Goal: Information Seeking & Learning: Learn about a topic

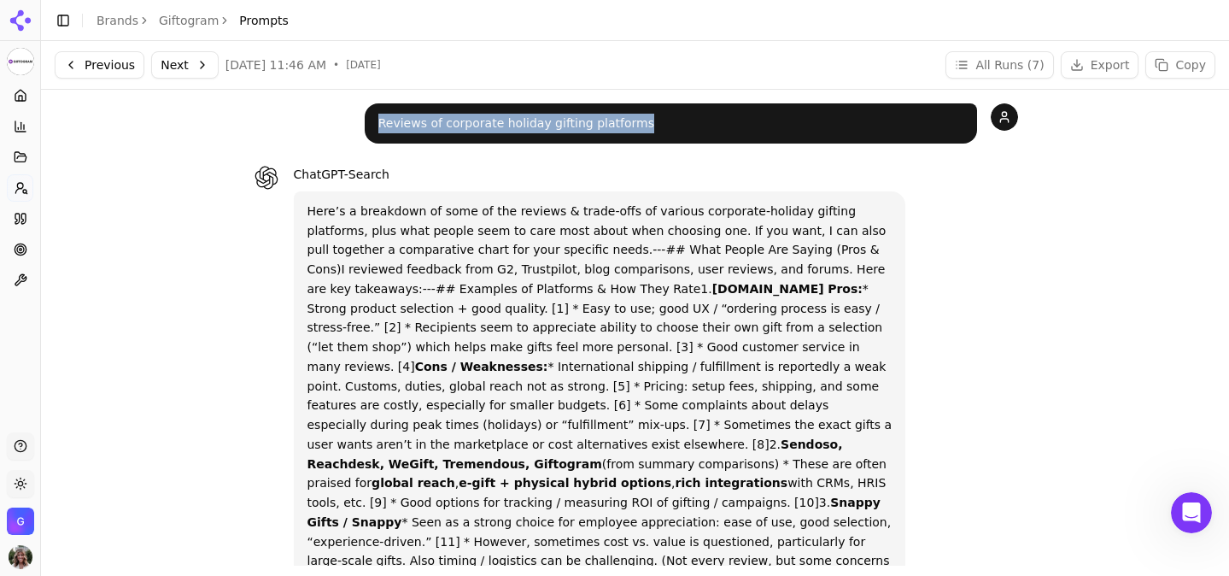
scroll to position [3, 0]
click at [27, 88] on link "Home" at bounding box center [20, 95] width 26 height 27
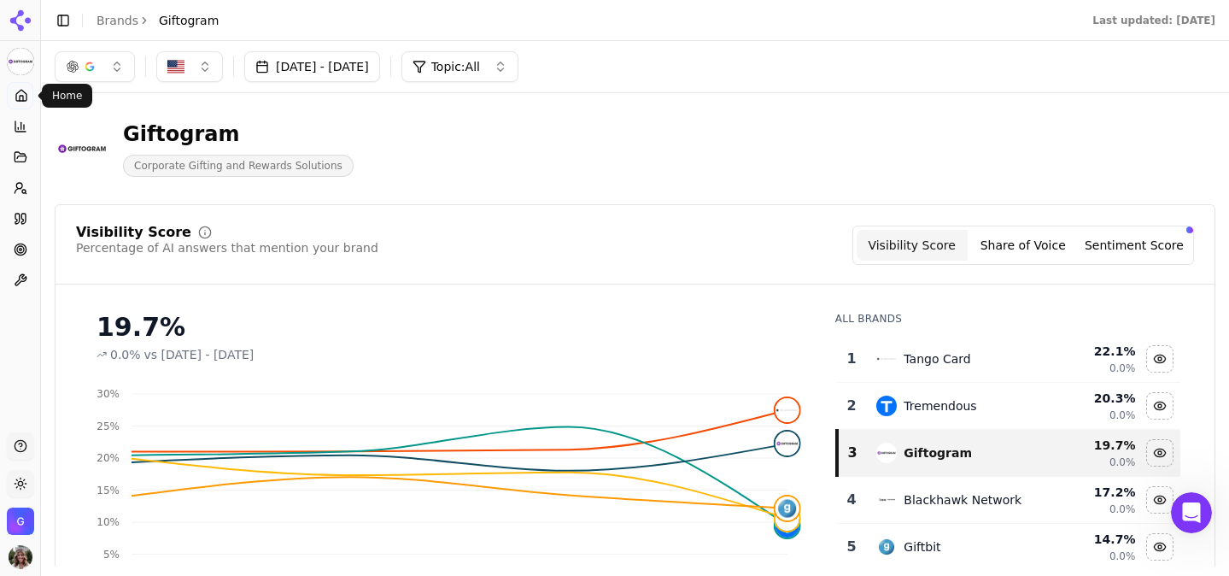
click at [26, 93] on icon at bounding box center [21, 95] width 10 height 11
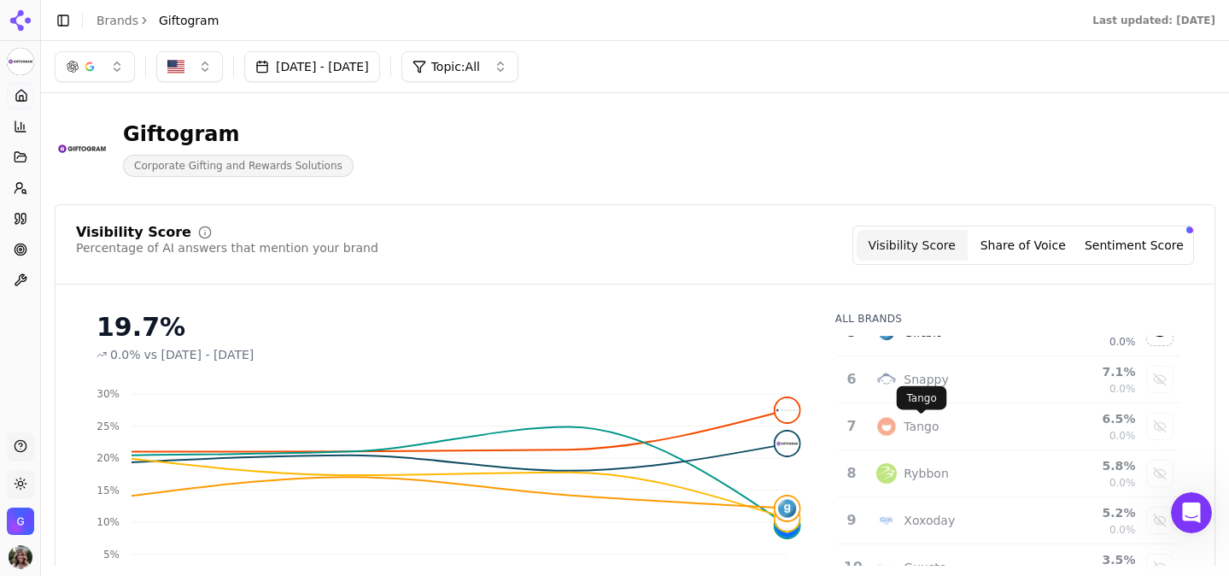
scroll to position [225, 0]
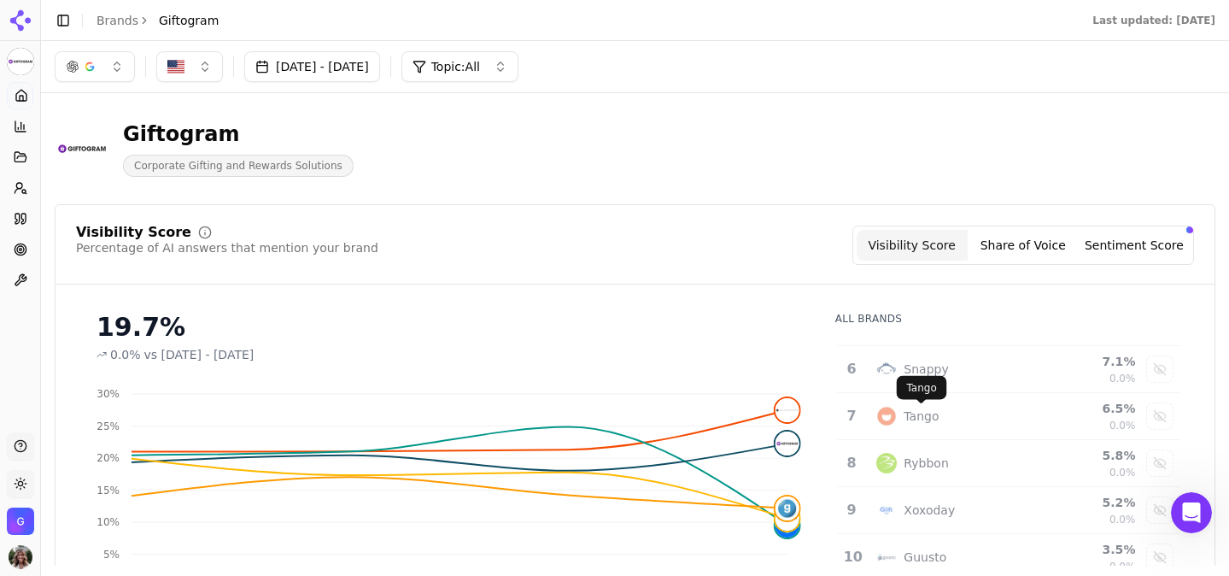
click at [933, 406] on div "Tango" at bounding box center [954, 416] width 157 height 21
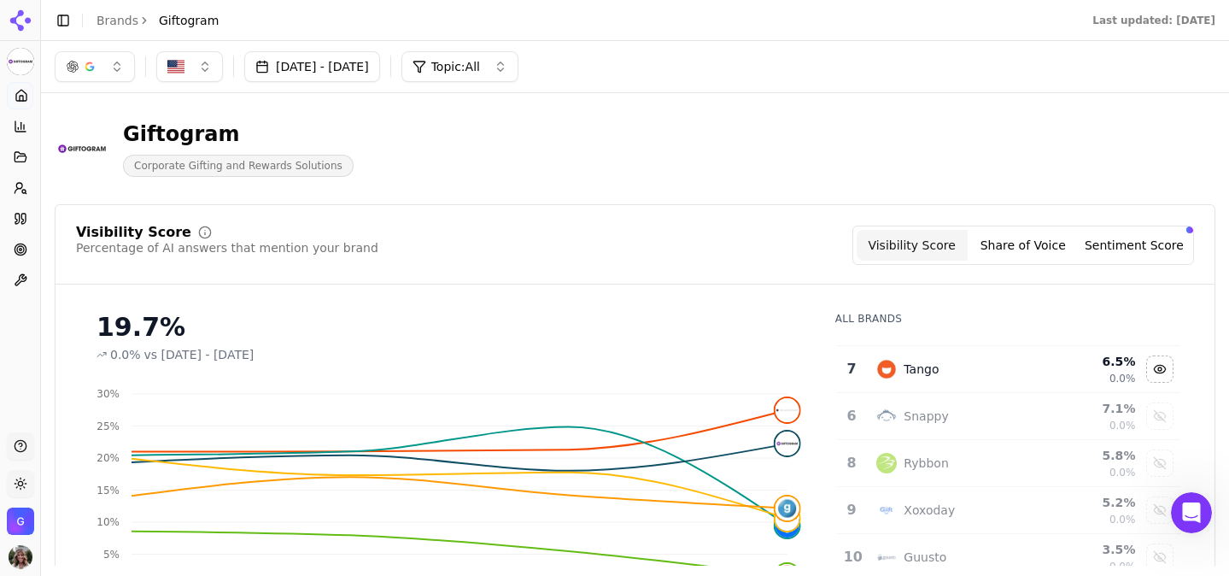
click at [930, 368] on div "Tango" at bounding box center [921, 368] width 35 height 17
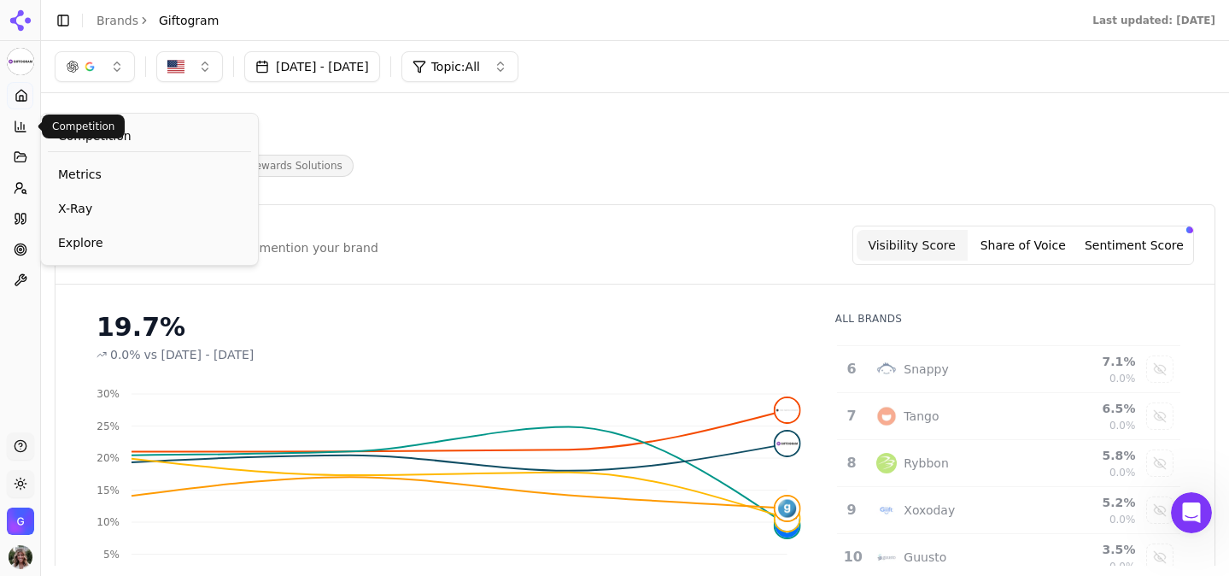
click at [21, 120] on icon at bounding box center [21, 127] width 14 height 14
click at [106, 248] on span "Explore" at bounding box center [149, 242] width 183 height 17
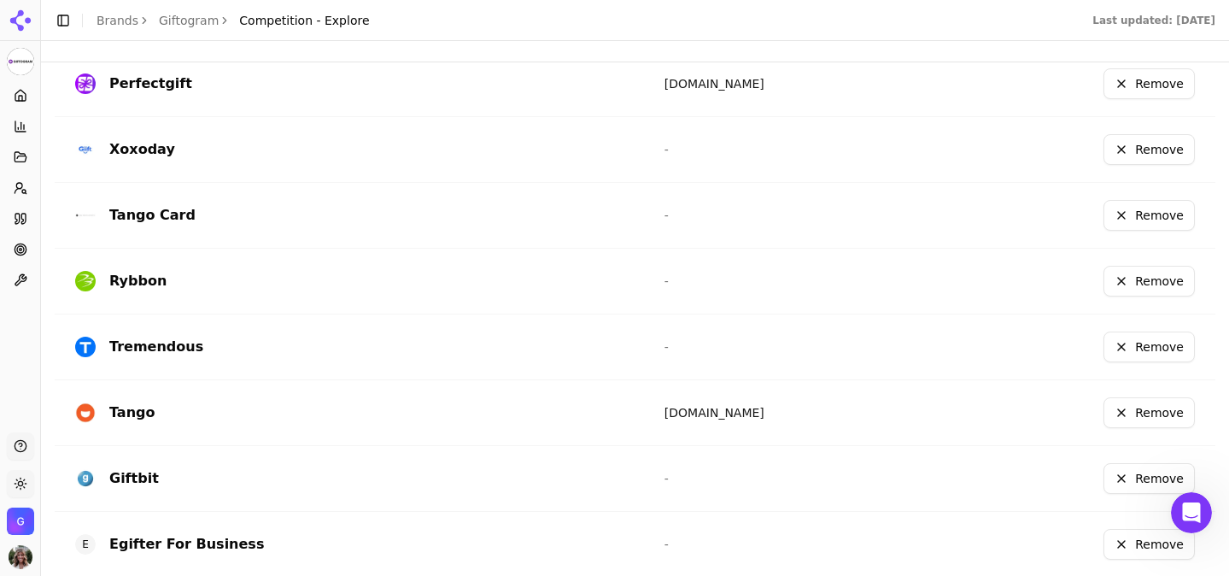
scroll to position [665, 0]
click at [308, 221] on div "Tango Card" at bounding box center [356, 215] width 562 height 27
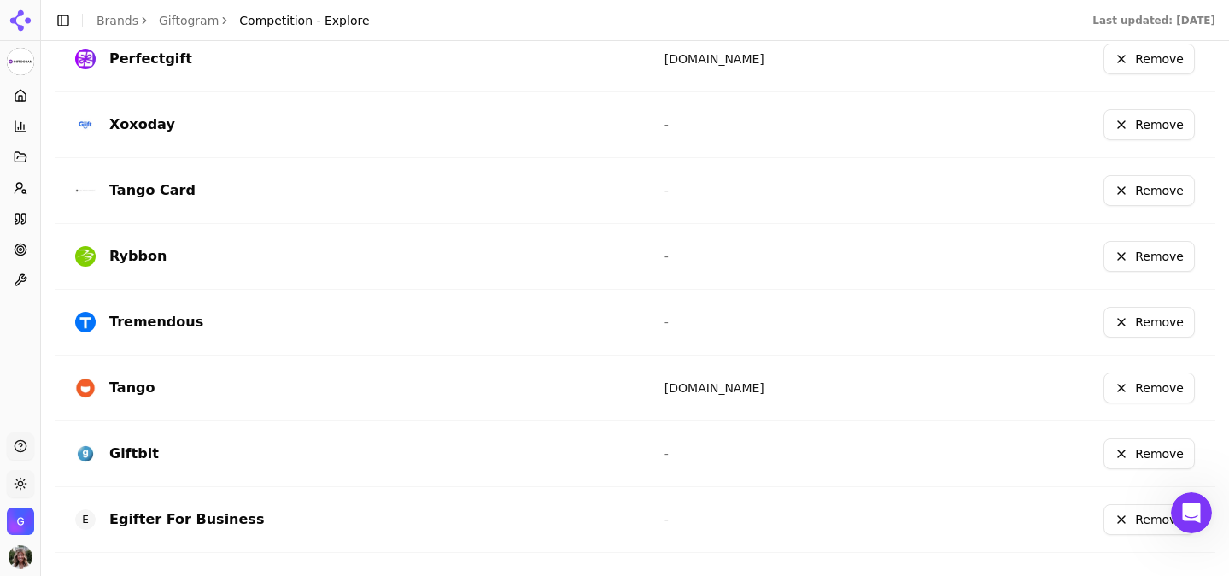
scroll to position [709, 0]
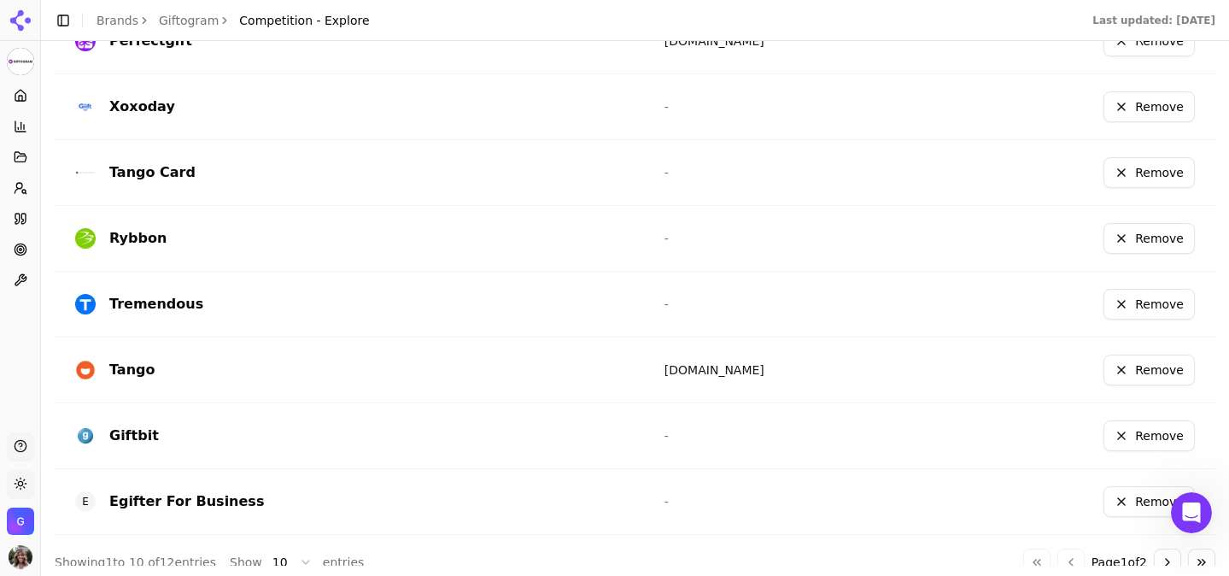
click at [377, 175] on div "Tango Card" at bounding box center [356, 172] width 562 height 27
click at [88, 168] on img "Data table" at bounding box center [85, 172] width 21 height 21
click at [224, 380] on div "Tango" at bounding box center [356, 369] width 562 height 27
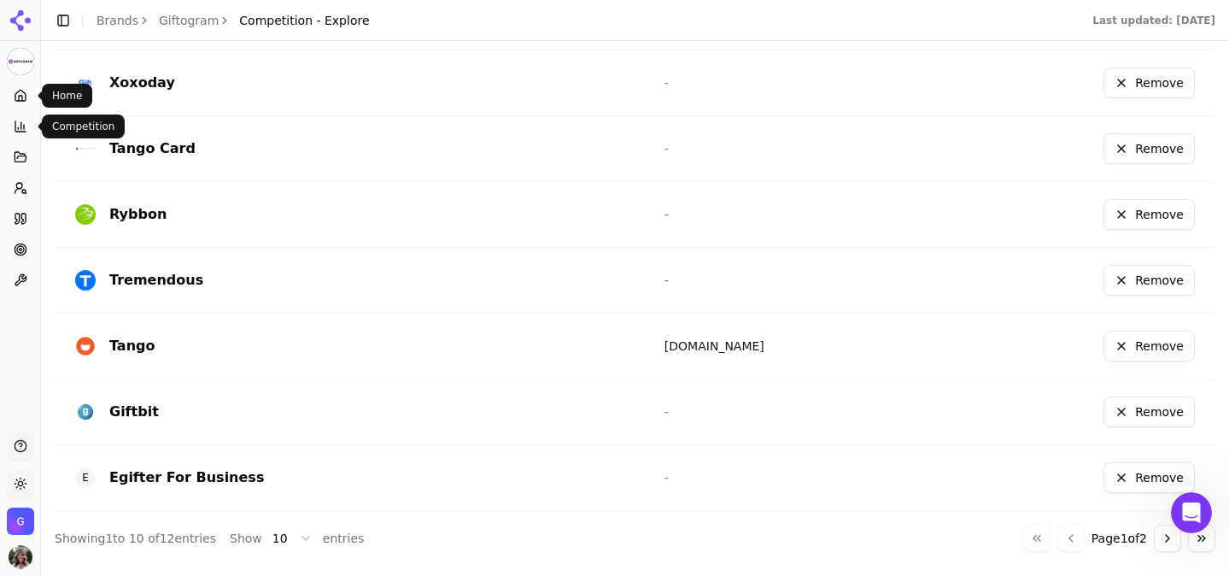
click at [18, 107] on link "Home" at bounding box center [20, 95] width 26 height 27
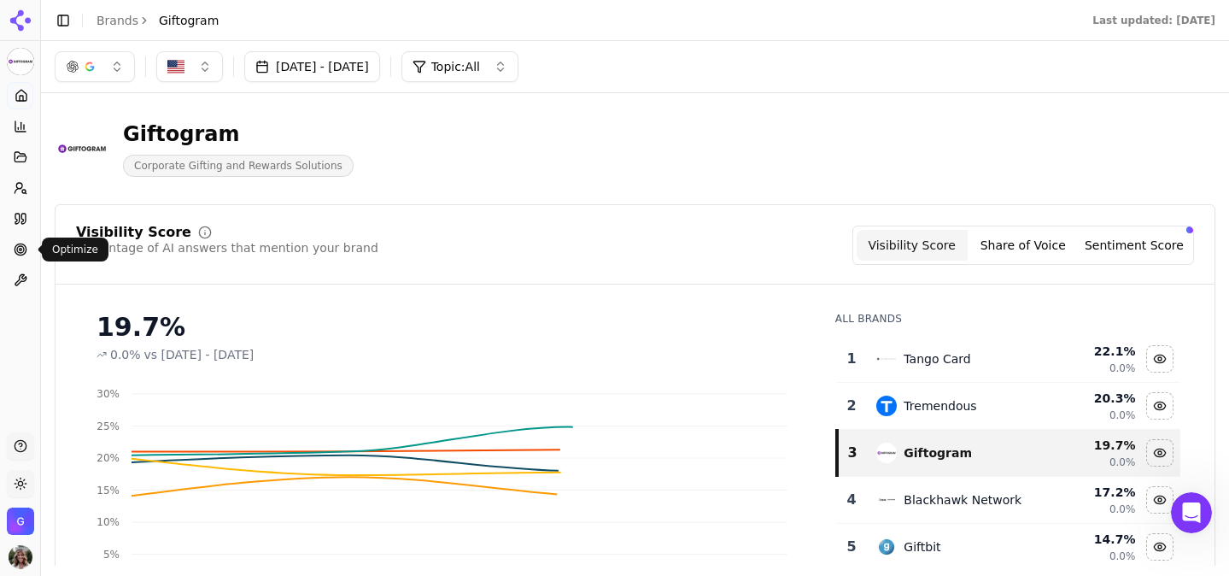
click at [23, 249] on circle at bounding box center [20, 249] width 7 height 7
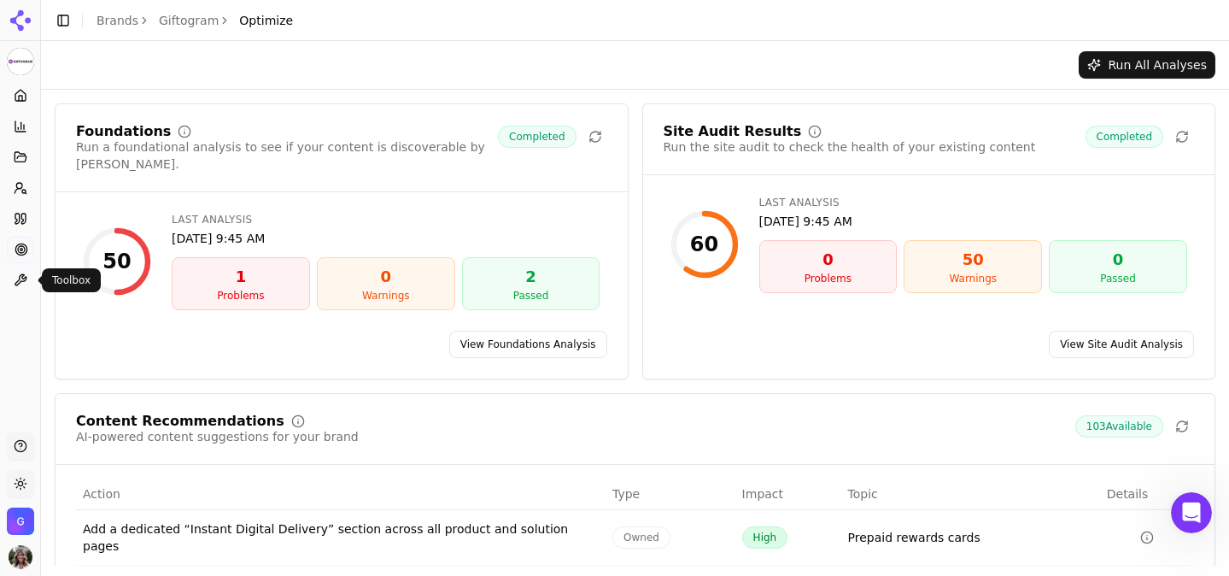
click at [26, 273] on icon at bounding box center [21, 280] width 14 height 14
